Goal: Register for event/course

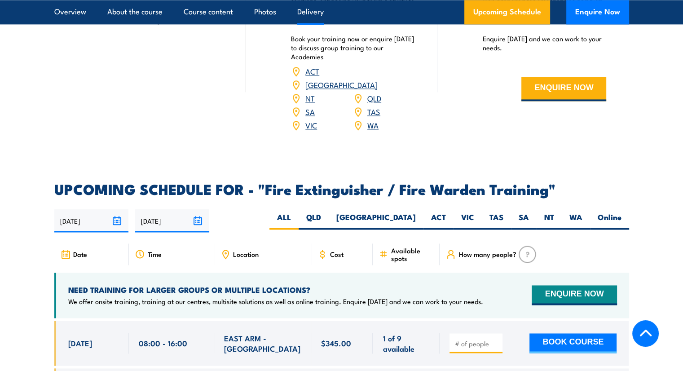
scroll to position [1347, 0]
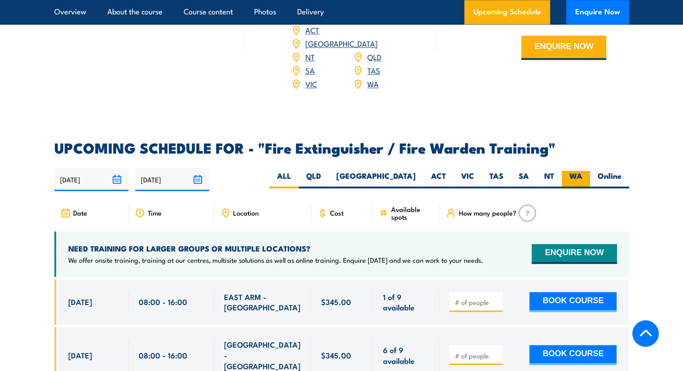
click at [571, 171] on label "WA" at bounding box center [576, 180] width 28 height 18
click at [582, 171] on input "WA" at bounding box center [585, 174] width 6 height 6
radio input "true"
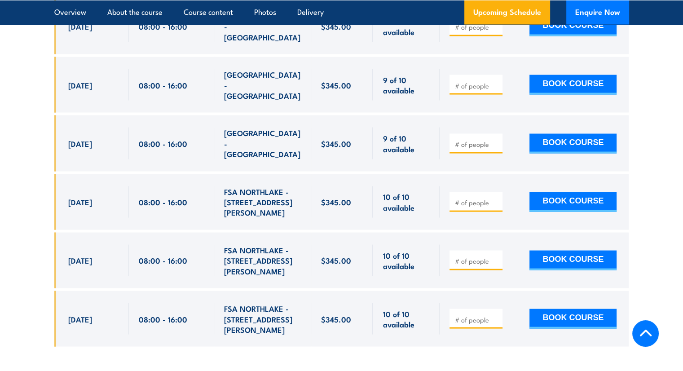
scroll to position [1609, 0]
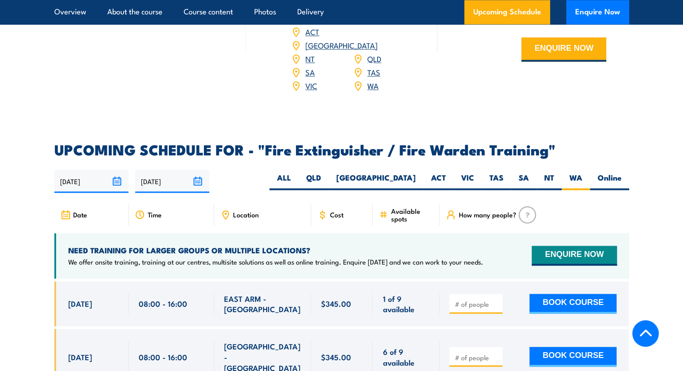
scroll to position [1347, 0]
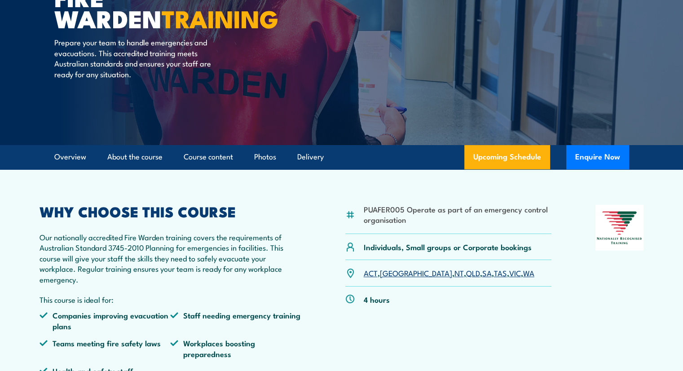
scroll to position [135, 0]
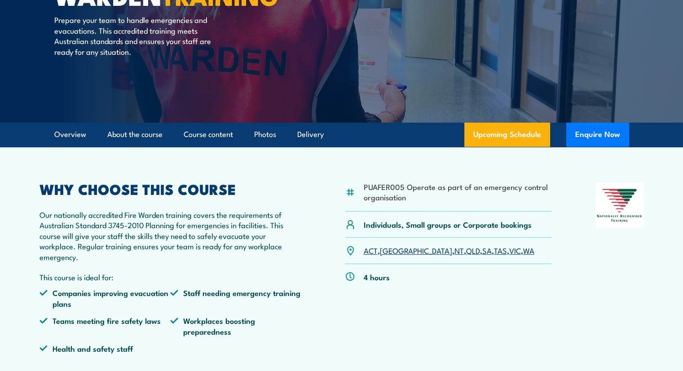
click at [523, 253] on link "WA" at bounding box center [528, 250] width 11 height 11
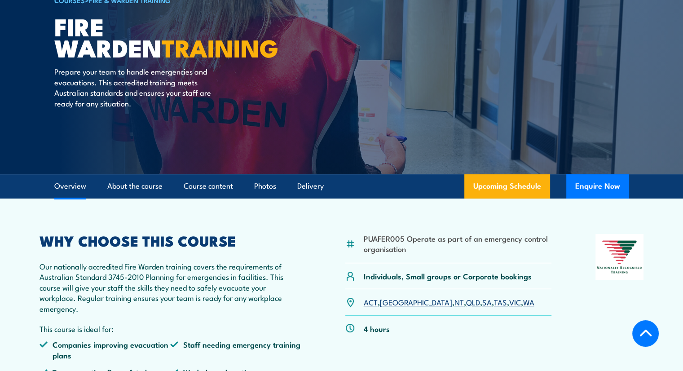
scroll to position [53, 0]
